Goal: Obtain resource: Obtain resource

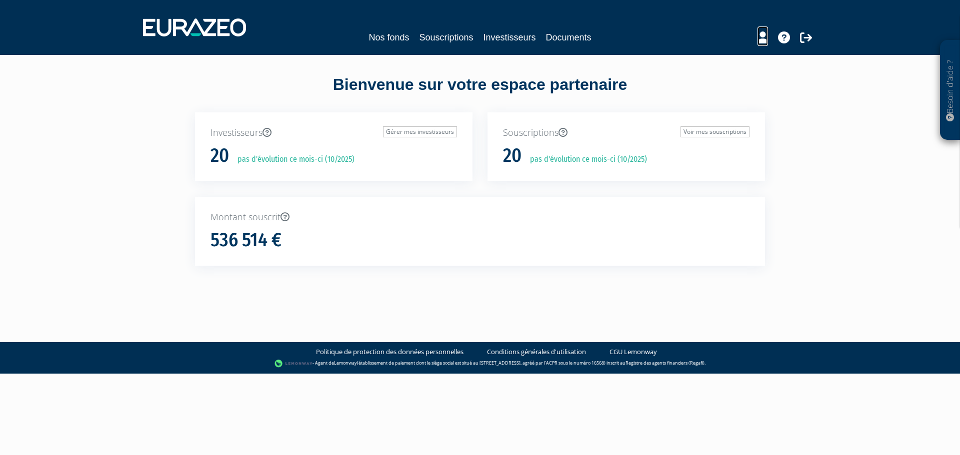
click at [766, 37] on icon at bounding box center [762, 37] width 10 height 12
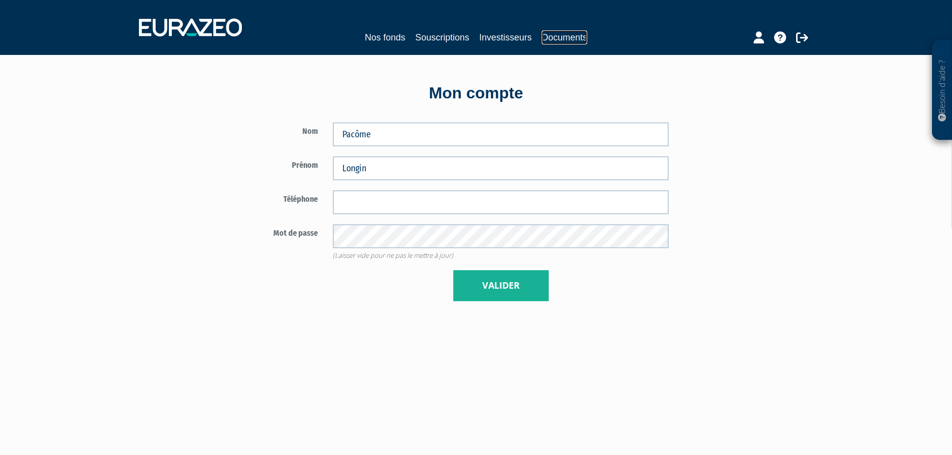
click at [561, 35] on link "Documents" at bounding box center [564, 37] width 45 height 14
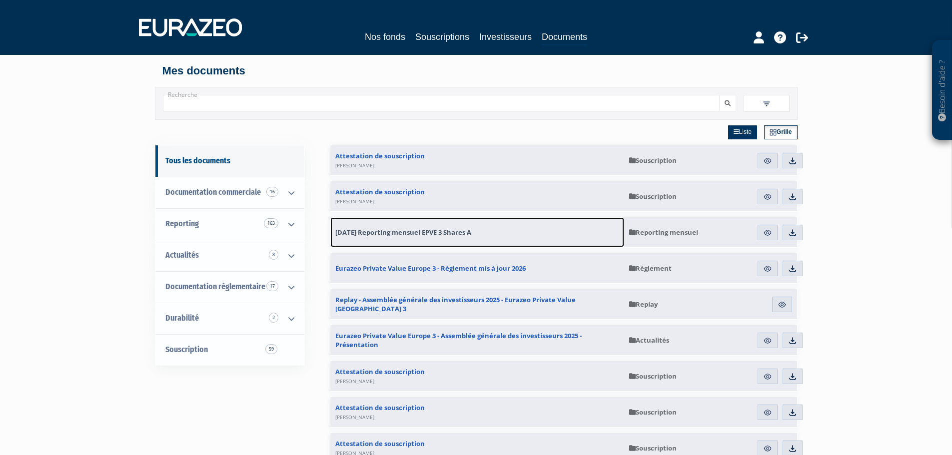
click at [365, 230] on span "31.08.2025 Reporting mensuel EPVE 3 Shares A" at bounding box center [403, 232] width 136 height 9
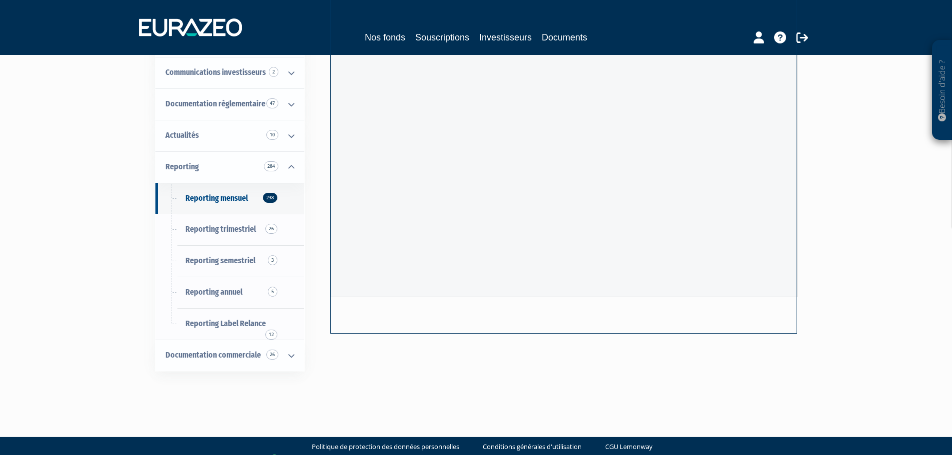
scroll to position [140, 0]
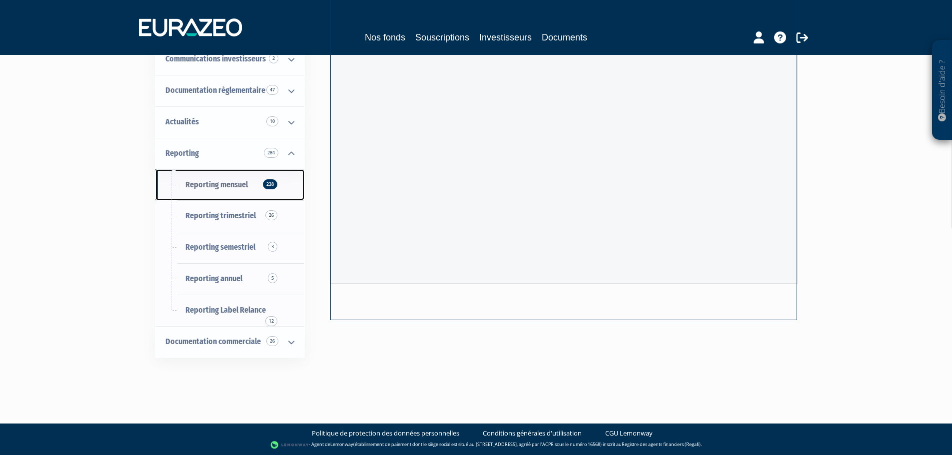
click at [232, 196] on link "Reporting mensuel 238" at bounding box center [229, 184] width 149 height 31
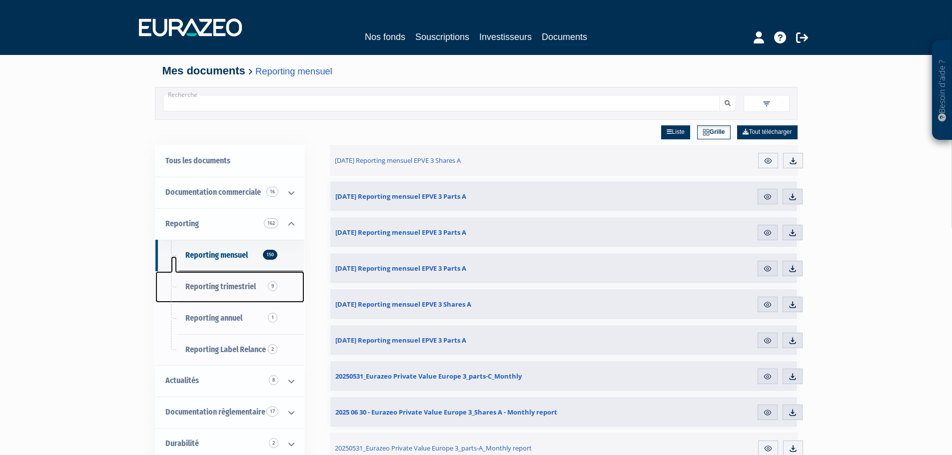
click at [232, 294] on link "Reporting trimestriel 9" at bounding box center [229, 286] width 149 height 31
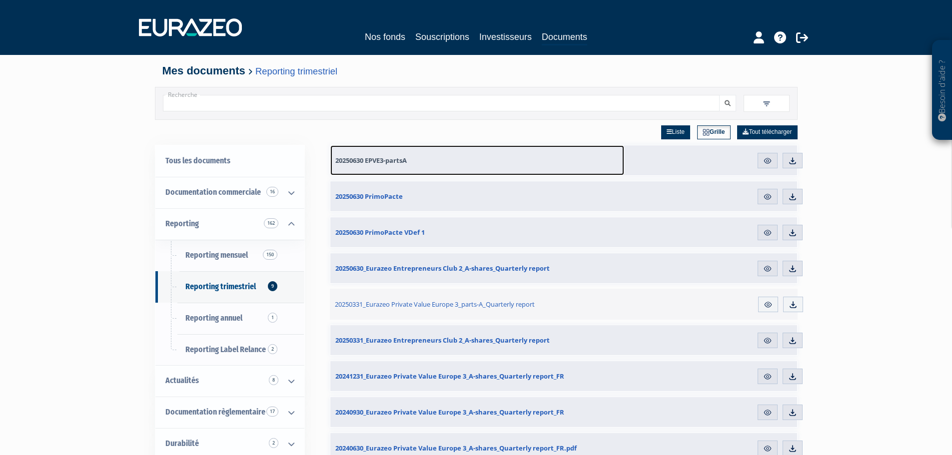
click at [362, 158] on span "20250630 EPVE3-partsA" at bounding box center [370, 160] width 71 height 9
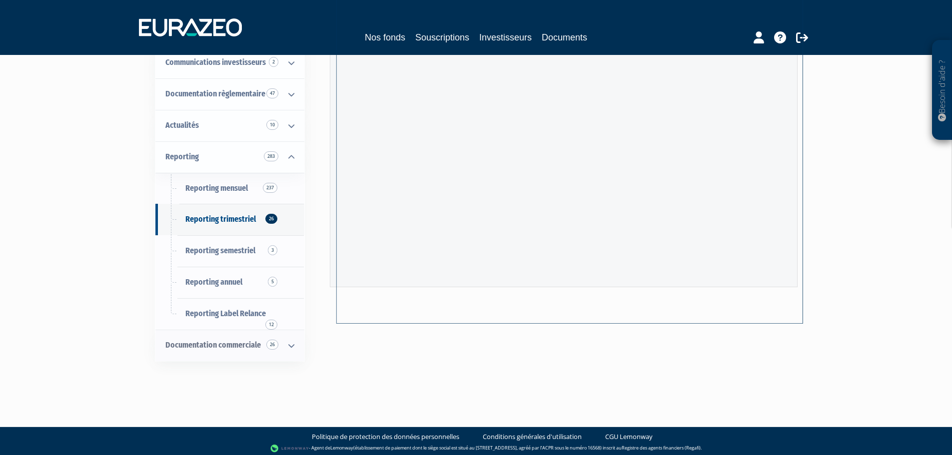
scroll to position [140, 0]
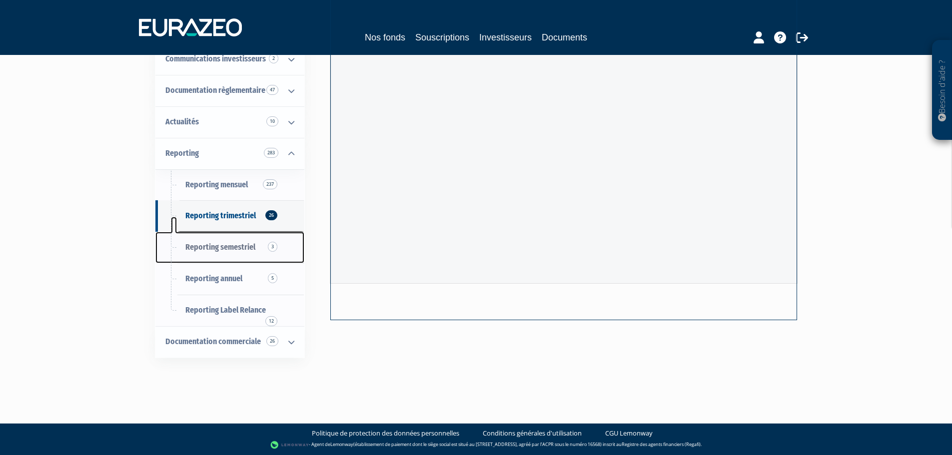
click at [222, 251] on span "Reporting semestriel 3" at bounding box center [220, 246] width 70 height 9
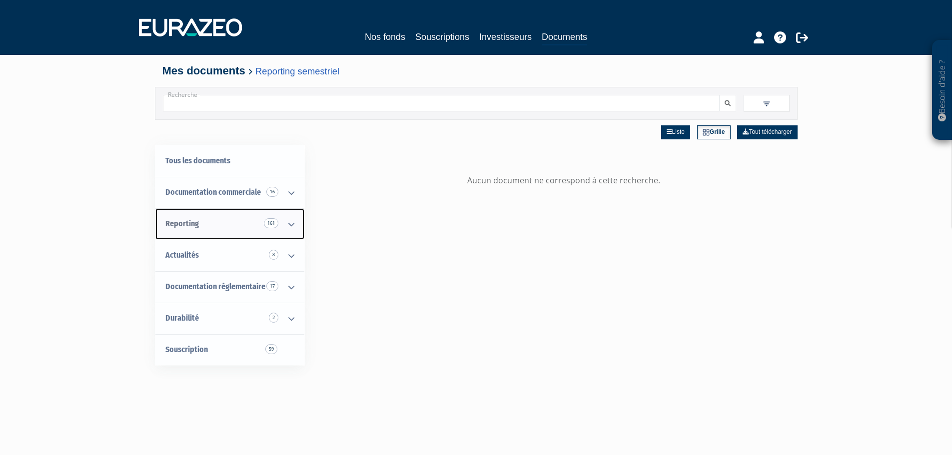
click at [286, 225] on icon at bounding box center [291, 224] width 26 height 31
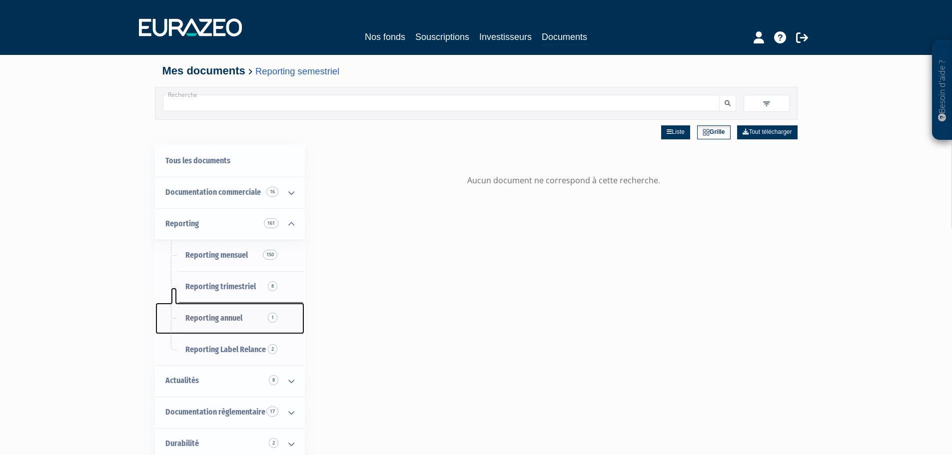
click at [229, 318] on span "Reporting annuel 1" at bounding box center [213, 317] width 57 height 9
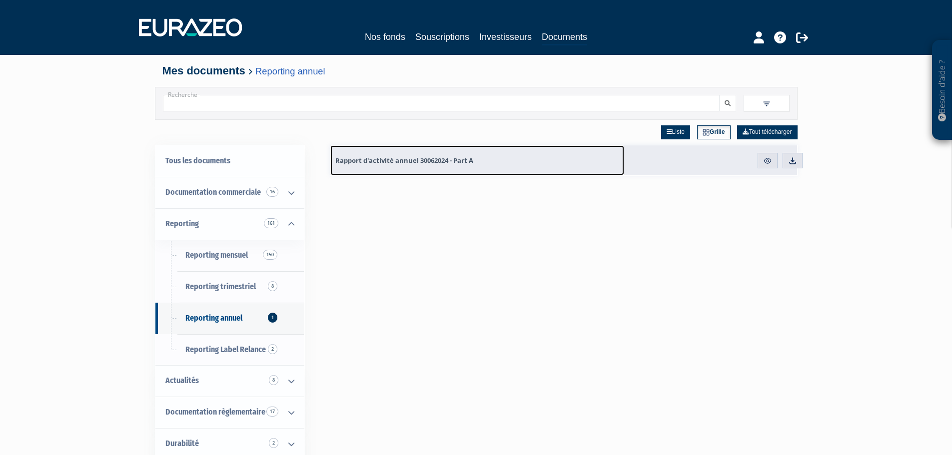
click at [424, 162] on span "Rapport d'activité annuel 30062024 - Part A" at bounding box center [404, 160] width 138 height 9
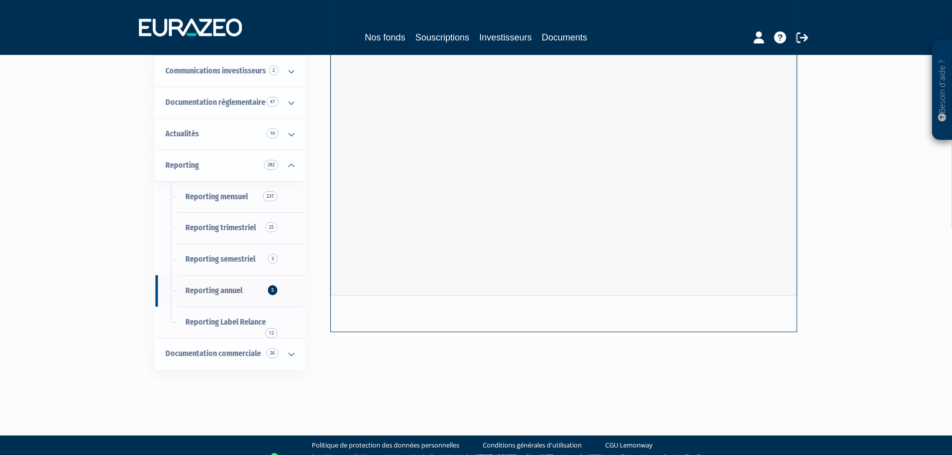
scroll to position [140, 0]
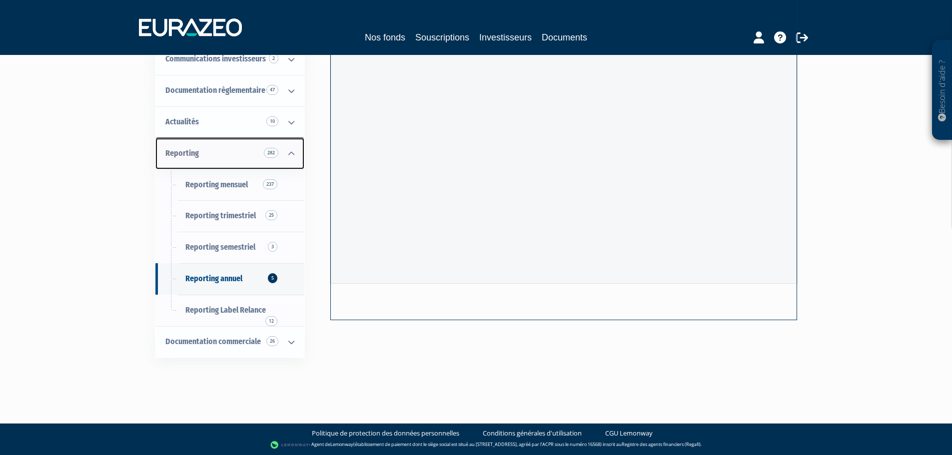
click at [285, 157] on icon at bounding box center [291, 153] width 26 height 31
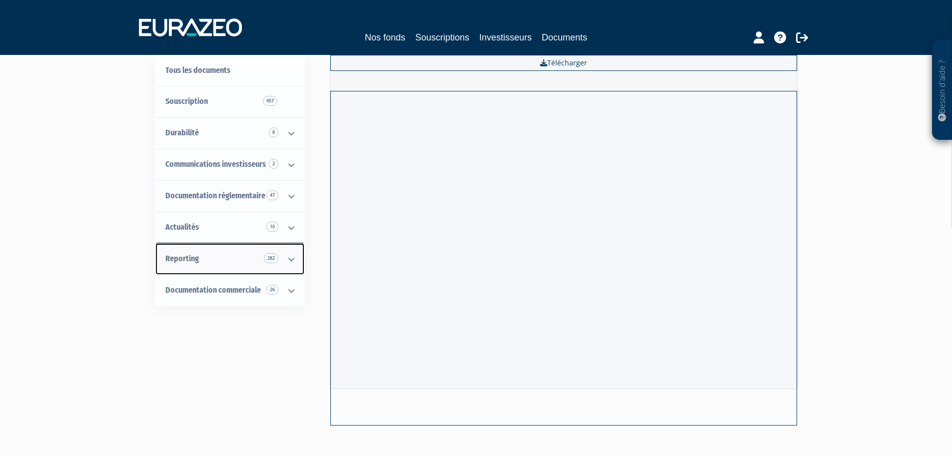
scroll to position [4, 0]
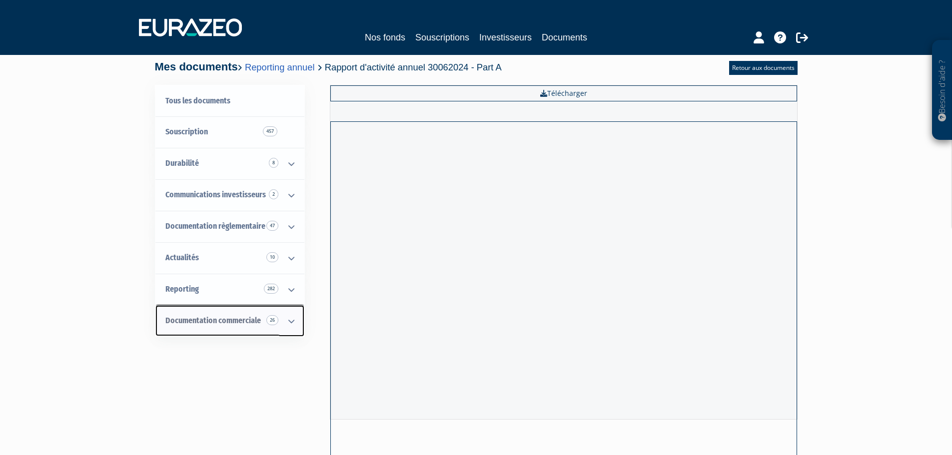
click at [292, 323] on icon at bounding box center [291, 321] width 26 height 31
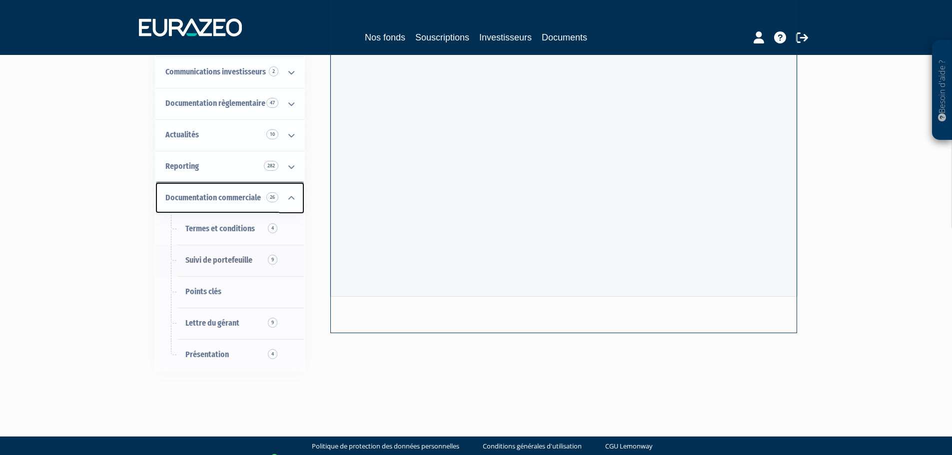
scroll to position [140, 0]
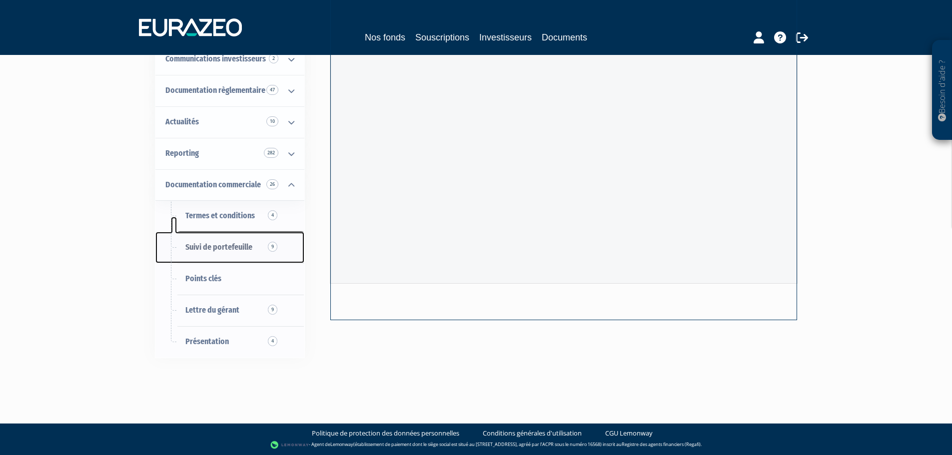
click at [223, 248] on span "Suivi de portefeuille 9" at bounding box center [218, 246] width 67 height 9
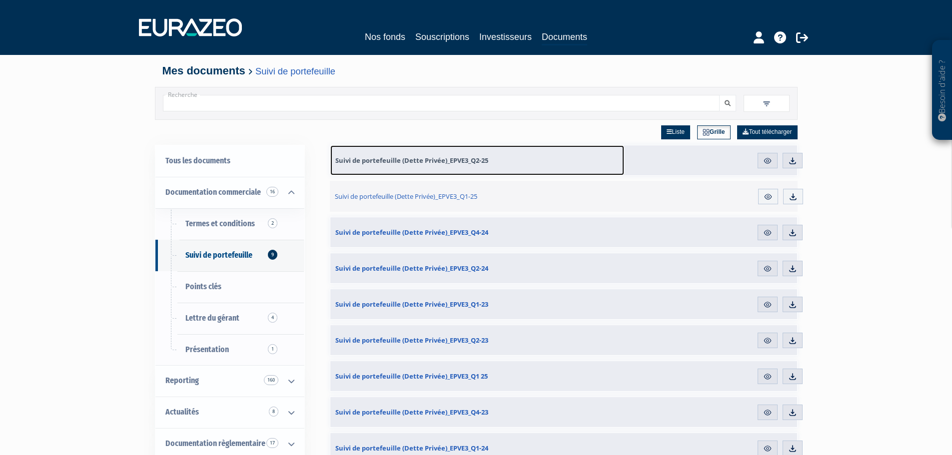
click at [418, 163] on span "Suivi de portefeuille (Dette Privée)_EPVE3_Q2-25" at bounding box center [411, 160] width 153 height 9
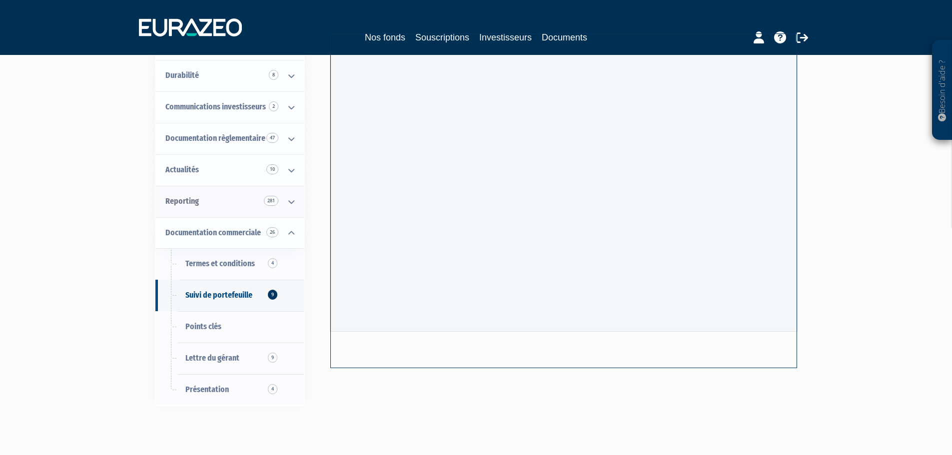
scroll to position [100, 0]
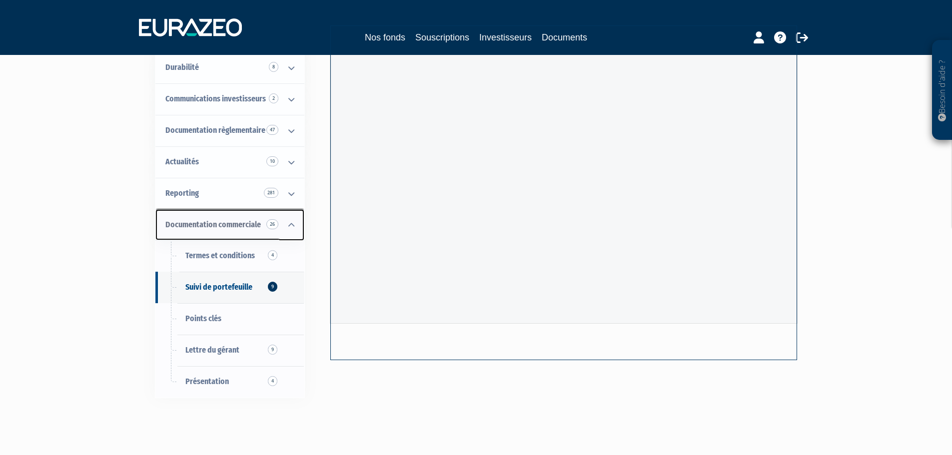
click at [239, 227] on span "Documentation commerciale 26" at bounding box center [212, 224] width 95 height 9
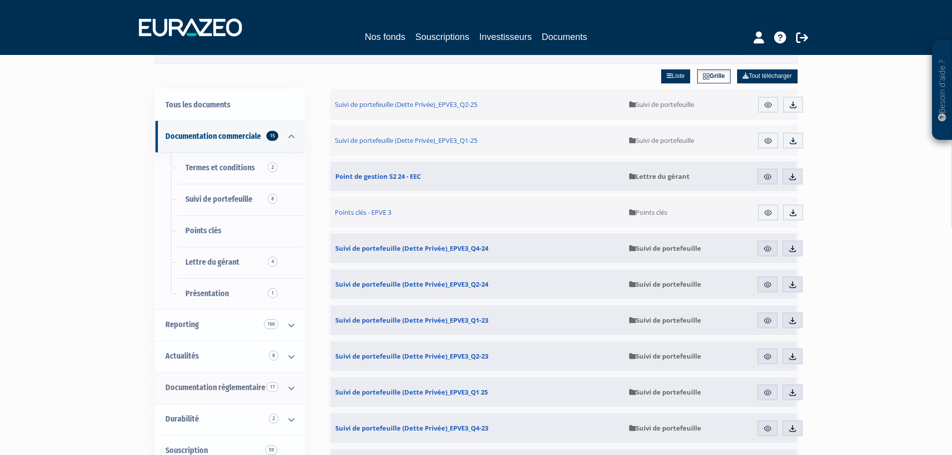
scroll to position [50, 0]
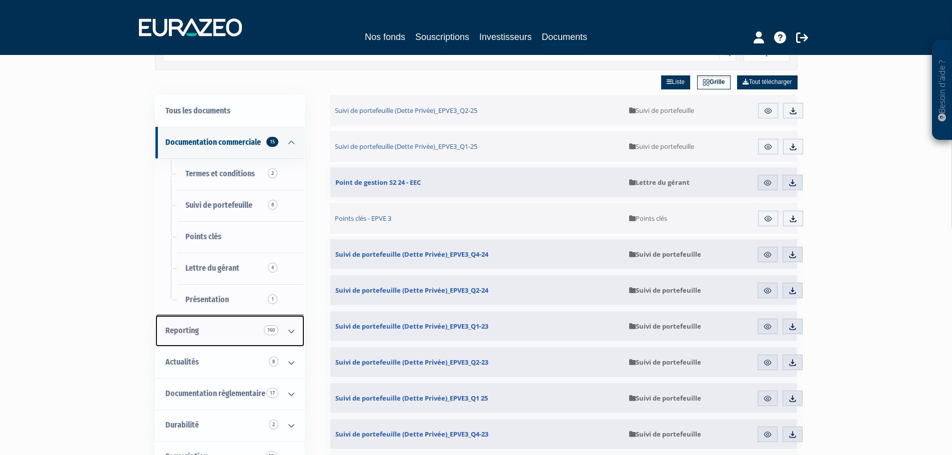
click at [290, 326] on icon at bounding box center [291, 331] width 26 height 31
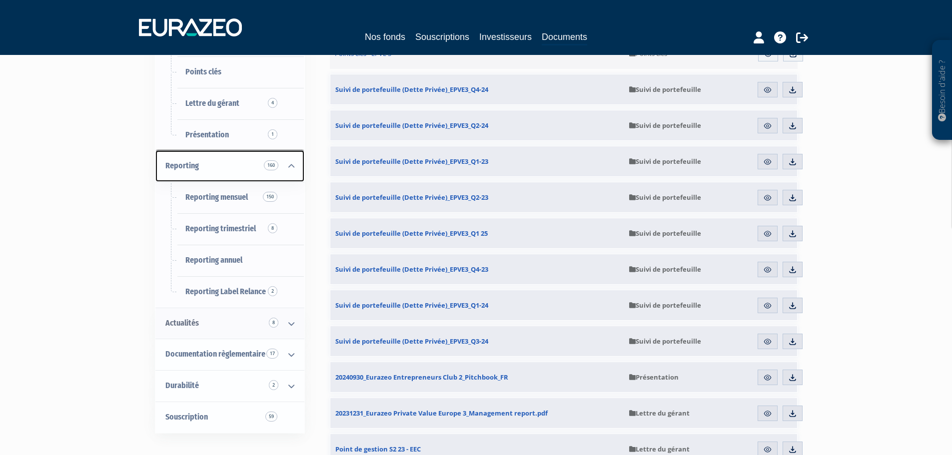
scroll to position [200, 0]
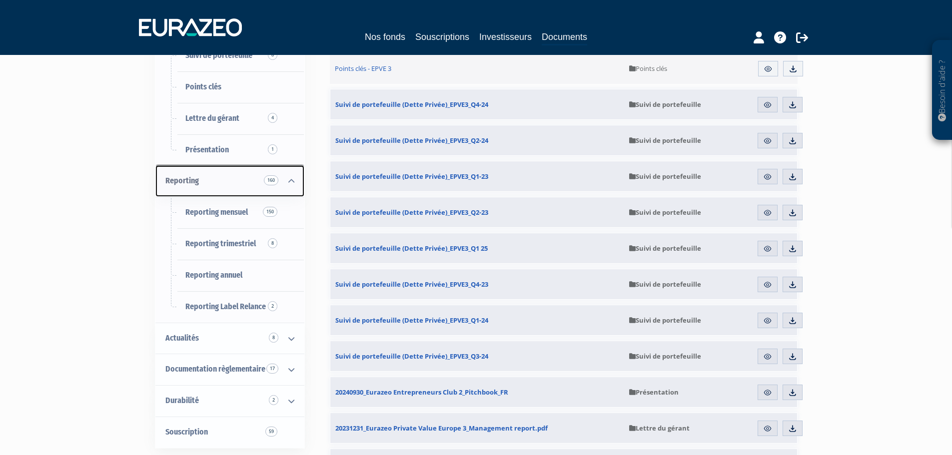
click at [292, 178] on icon at bounding box center [291, 181] width 26 height 31
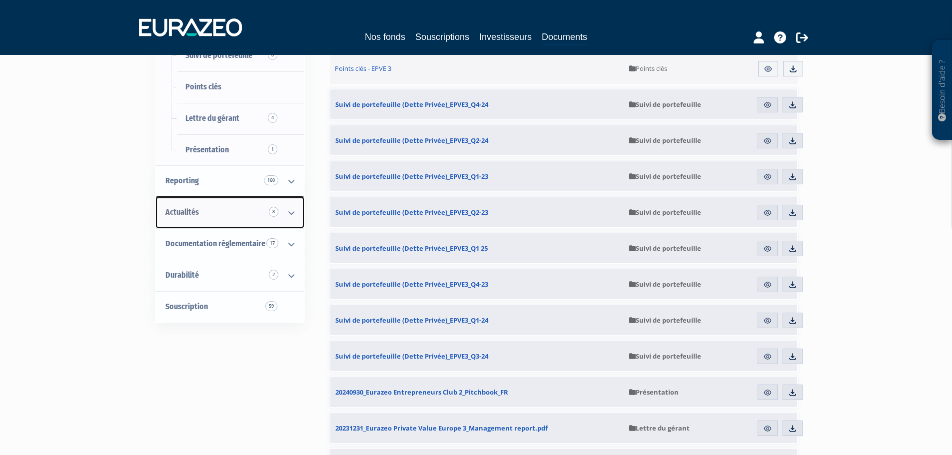
click at [293, 209] on icon at bounding box center [291, 212] width 26 height 31
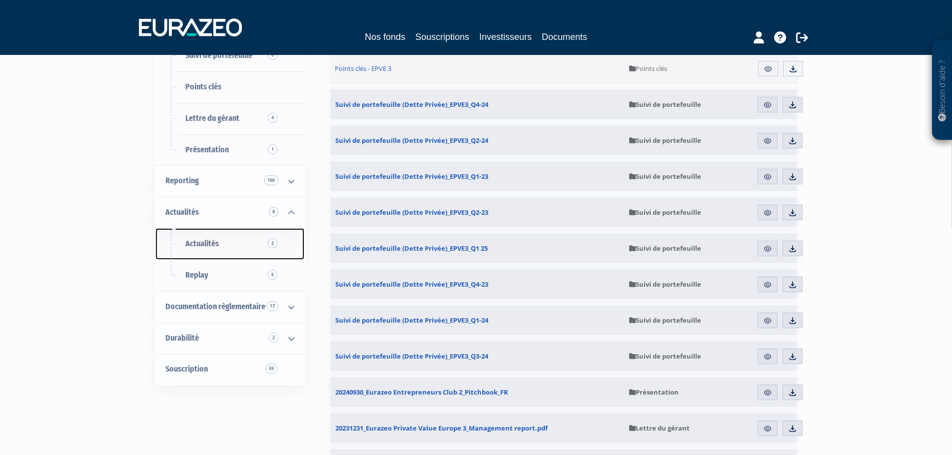
click at [207, 241] on span "Actualités 2" at bounding box center [201, 243] width 33 height 9
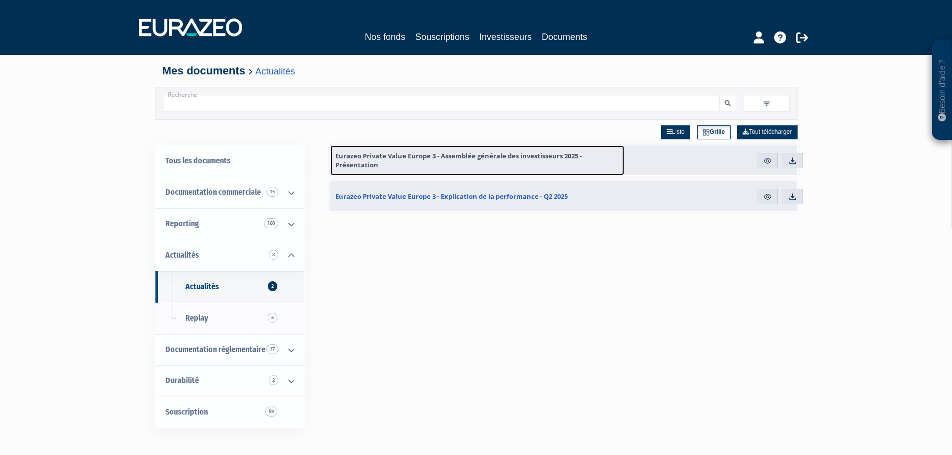
click at [418, 156] on span "Eurazeo Private Value Europe 3 - Assemblée générale des investisseurs 2025 - Pr…" at bounding box center [477, 160] width 284 height 18
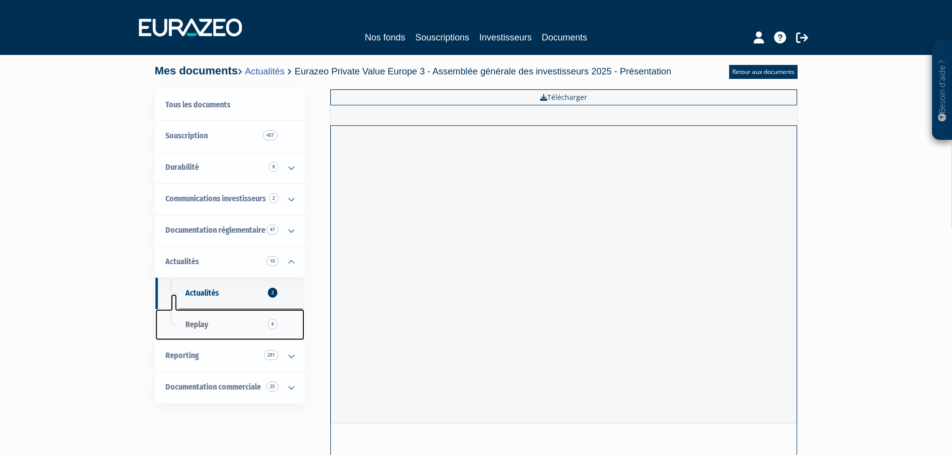
click at [209, 328] on link "Replay 8" at bounding box center [229, 324] width 149 height 31
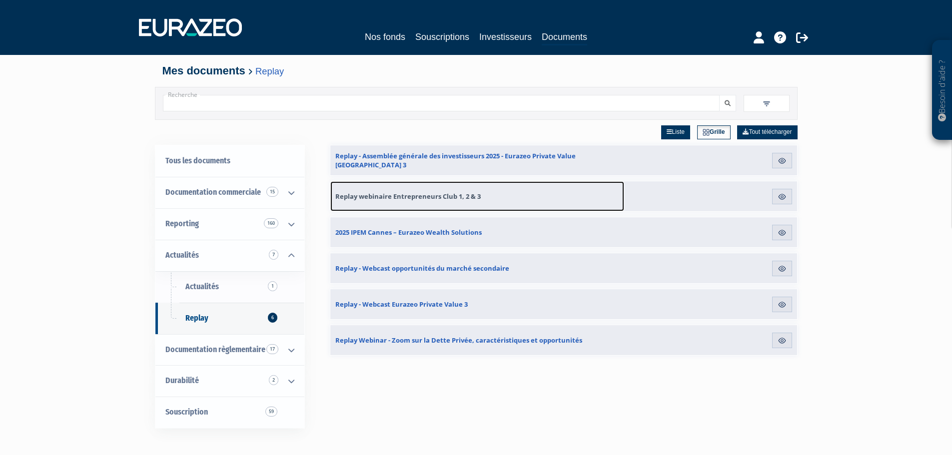
click at [425, 197] on span "Replay webinaire Entrepreneurs Club 1, 2 & 3" at bounding box center [407, 196] width 145 height 9
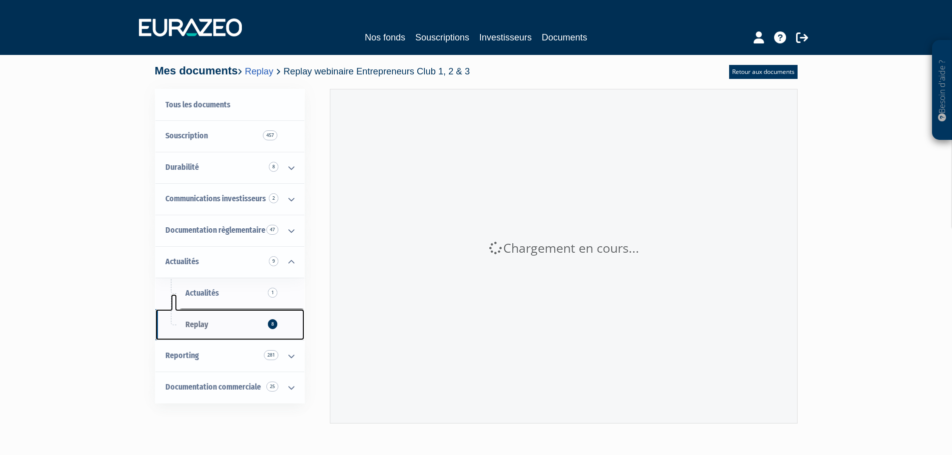
click at [226, 317] on link "Replay 8" at bounding box center [229, 324] width 149 height 31
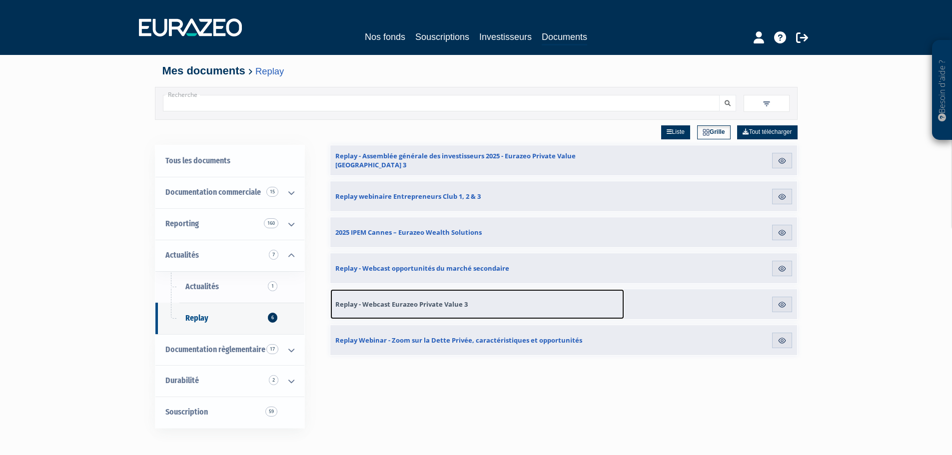
click at [416, 305] on span "Replay - Webcast Eurazeo Private Value 3" at bounding box center [401, 304] width 132 height 9
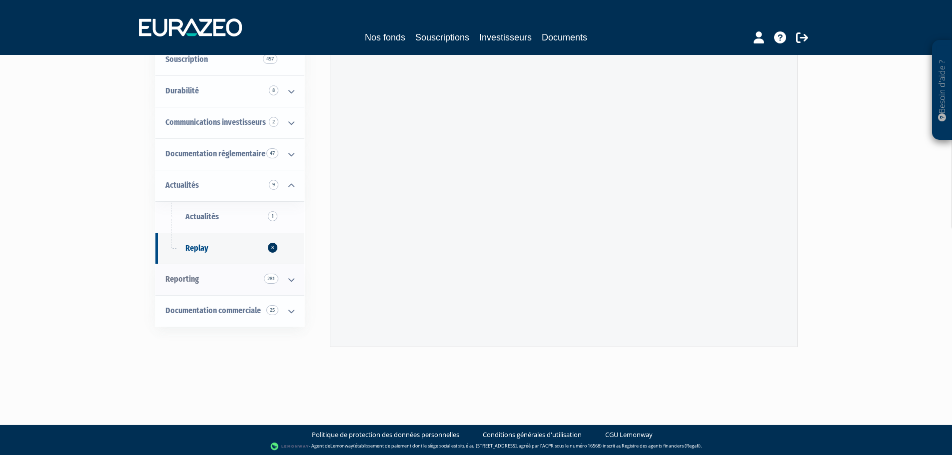
scroll to position [78, 0]
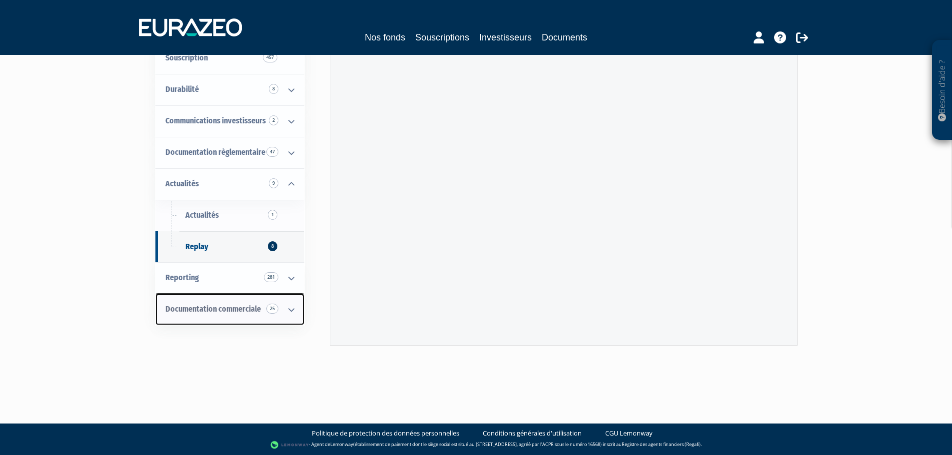
click at [249, 315] on link "Documentation commerciale 25" at bounding box center [229, 309] width 149 height 31
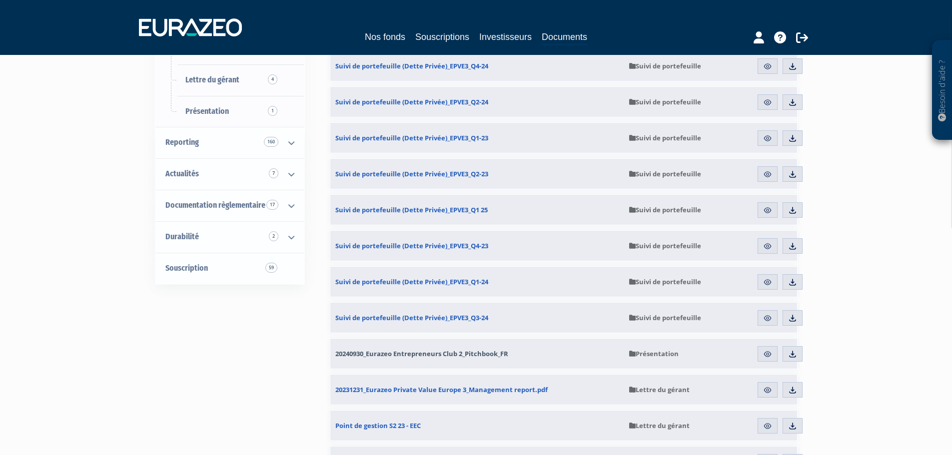
scroll to position [250, 0]
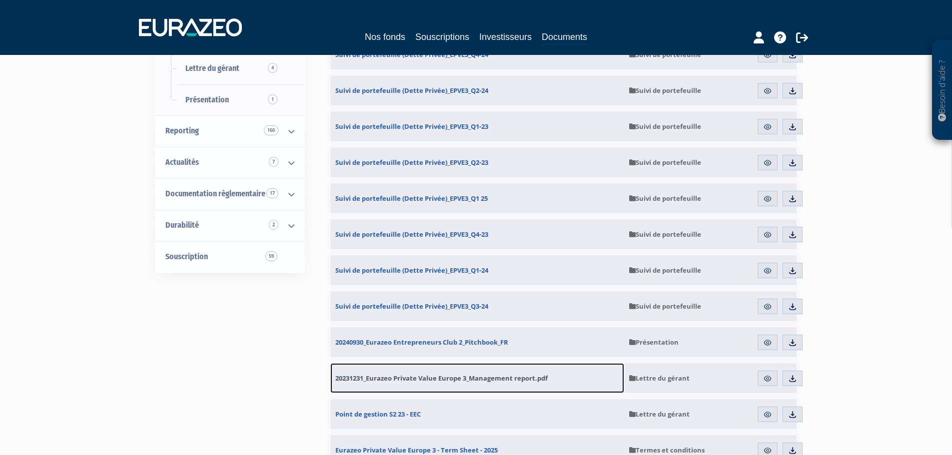
click at [444, 378] on span "20231231_Eurazeo Private Value Europe 3_Management report.pdf" at bounding box center [441, 378] width 212 height 9
